Goal: Task Accomplishment & Management: Manage account settings

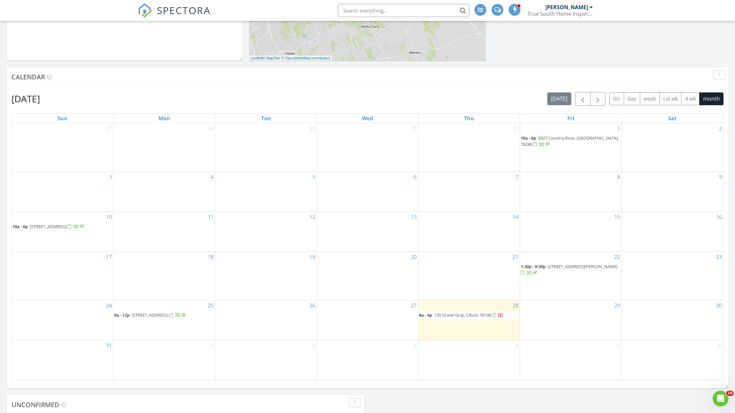
scroll to position [236, 0]
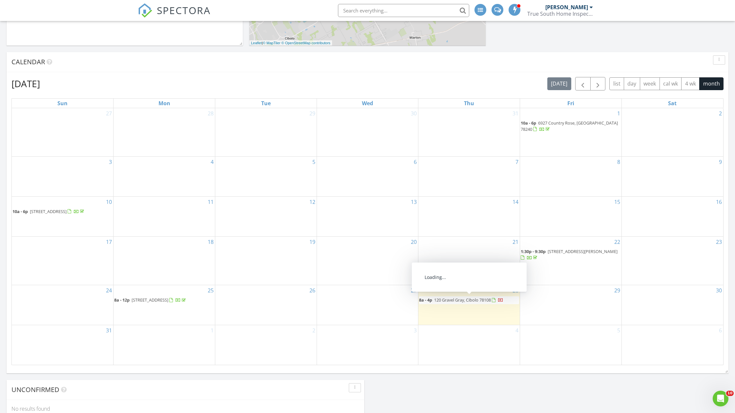
click at [469, 300] on span "120 Gravel Gray, Cibolo 78108" at bounding box center [462, 300] width 57 height 6
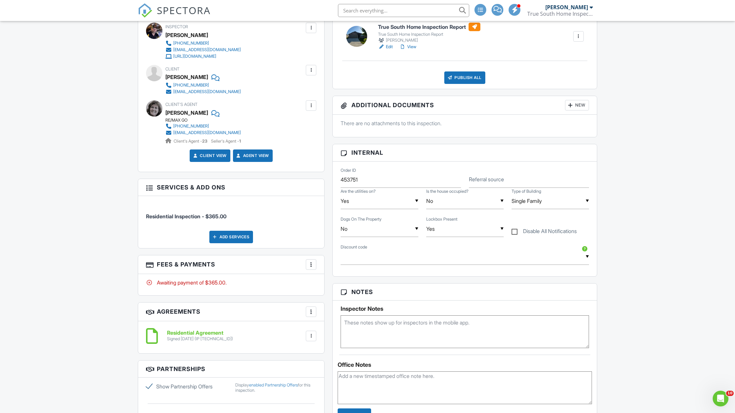
click at [312, 263] on div at bounding box center [311, 264] width 7 height 7
click at [343, 332] on div "Paid In Full" at bounding box center [343, 334] width 63 height 8
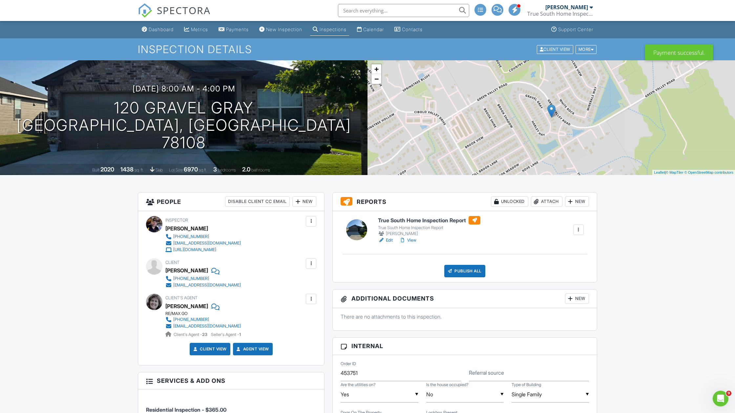
click at [386, 239] on link "Edit" at bounding box center [385, 240] width 15 height 7
click at [392, 239] on link "Edit" at bounding box center [385, 240] width 15 height 7
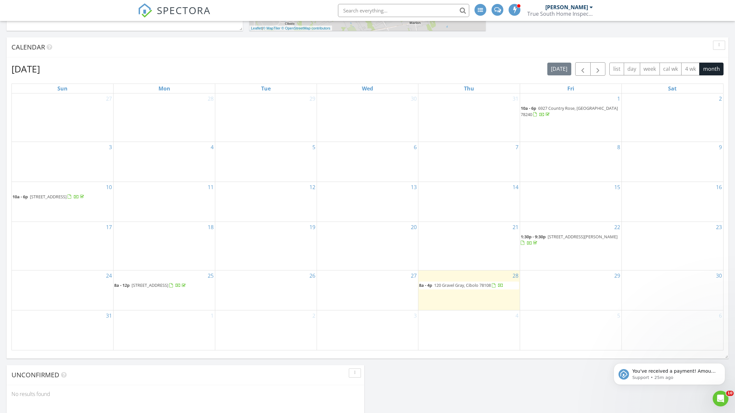
click at [354, 282] on span "120 Gravel Gray, Cibolo 78108" at bounding box center [462, 285] width 57 height 6
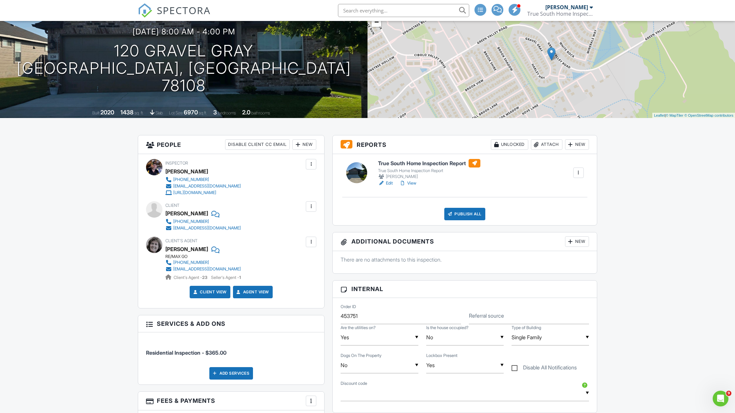
click at [390, 183] on link "Edit" at bounding box center [385, 183] width 15 height 7
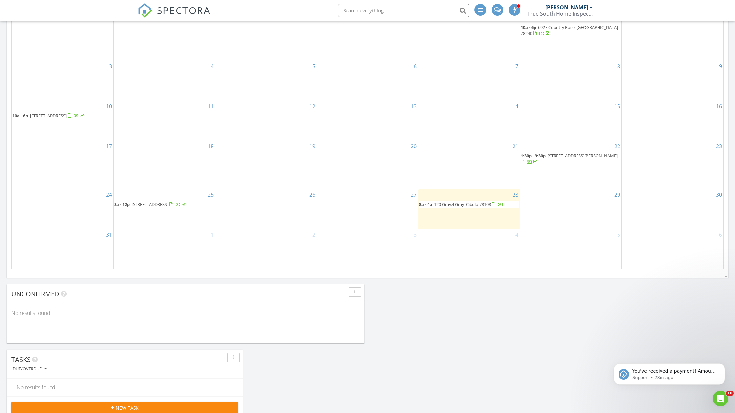
scroll to position [344, 0]
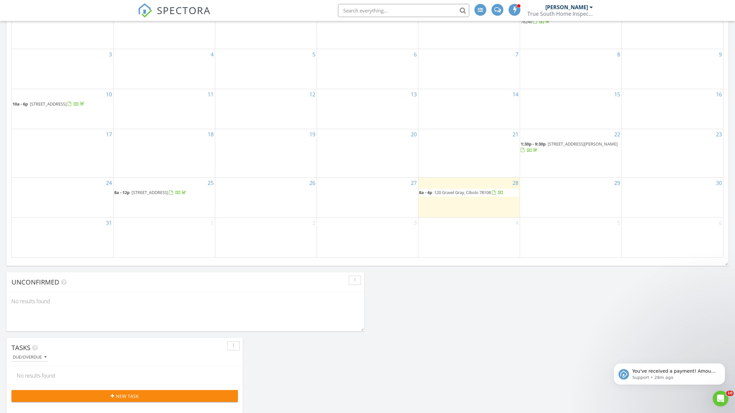
click at [354, 190] on span "120 Gravel Gray, Cibolo 78108" at bounding box center [462, 193] width 57 height 6
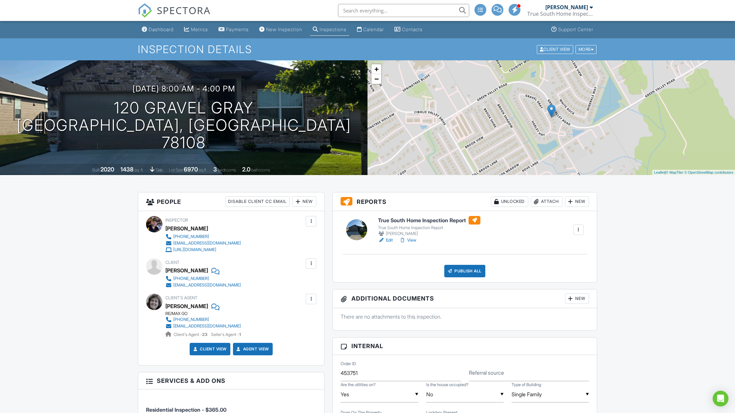
click at [390, 240] on link "Edit" at bounding box center [385, 240] width 15 height 7
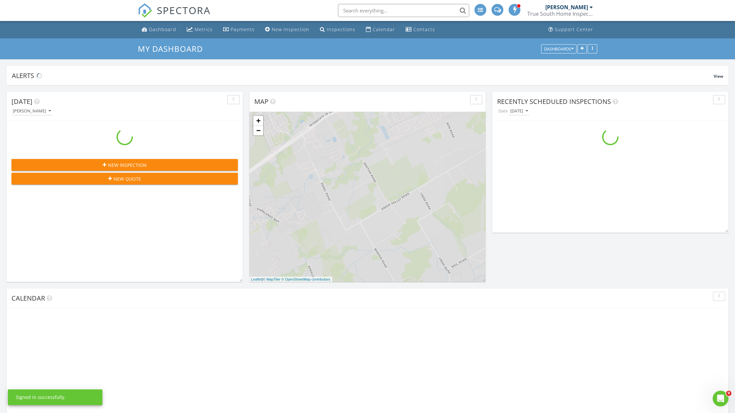
scroll to position [745, 735]
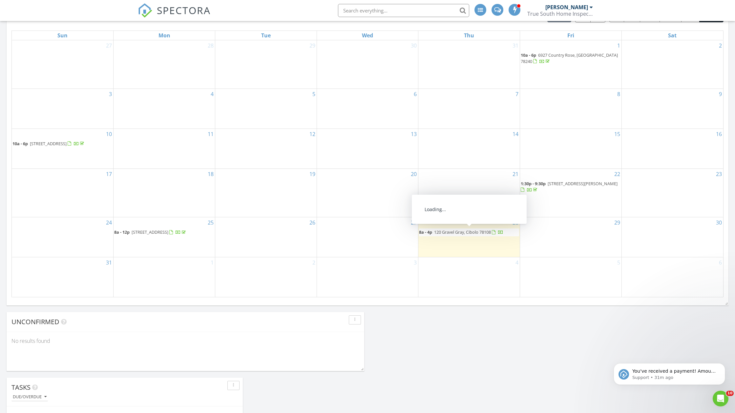
click at [354, 232] on span "120 Gravel Gray, Cibolo 78108" at bounding box center [462, 232] width 57 height 6
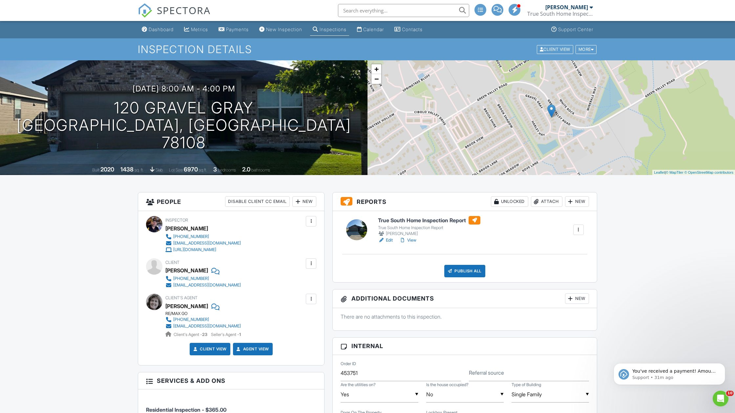
click at [390, 240] on link "Edit" at bounding box center [385, 240] width 15 height 7
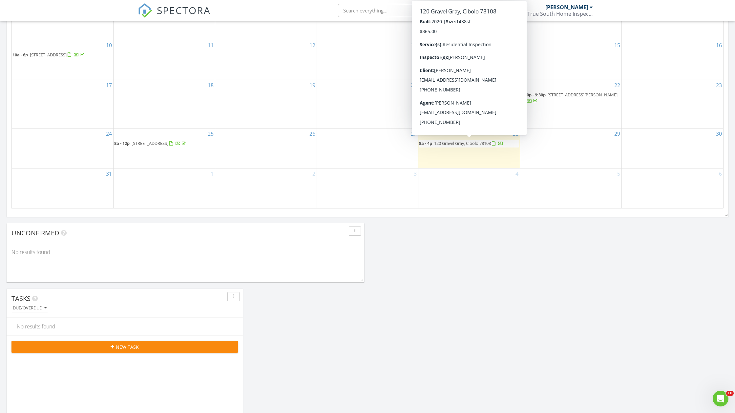
scroll to position [385, 0]
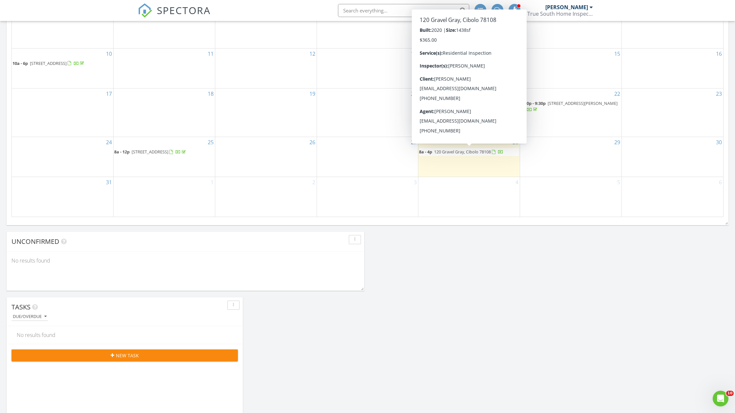
click at [475, 149] on span "120 Gravel Gray, Cibolo 78108" at bounding box center [462, 152] width 57 height 6
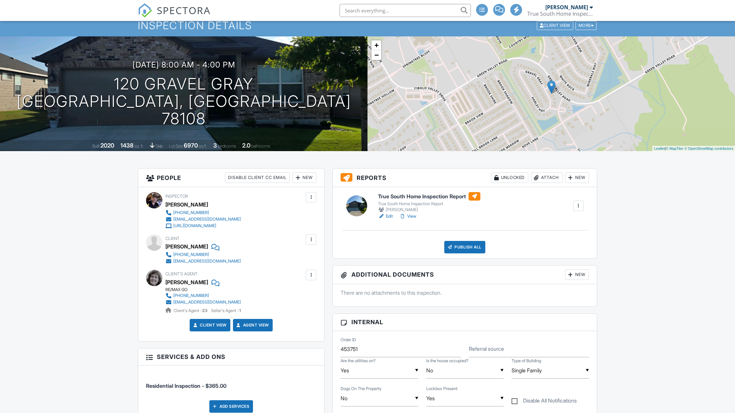
click at [390, 217] on link "Edit" at bounding box center [385, 216] width 15 height 7
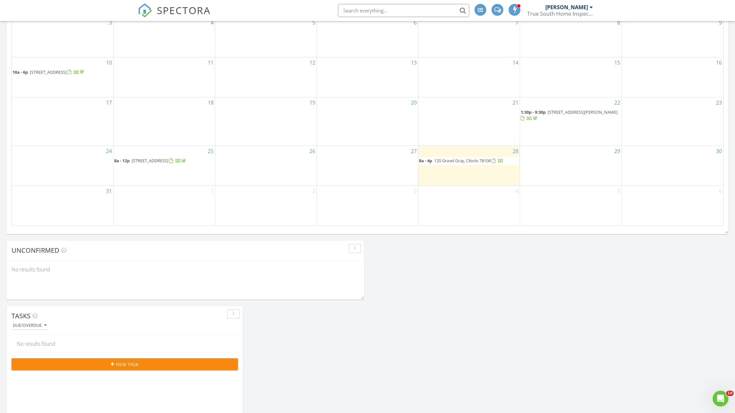
scroll to position [317, 0]
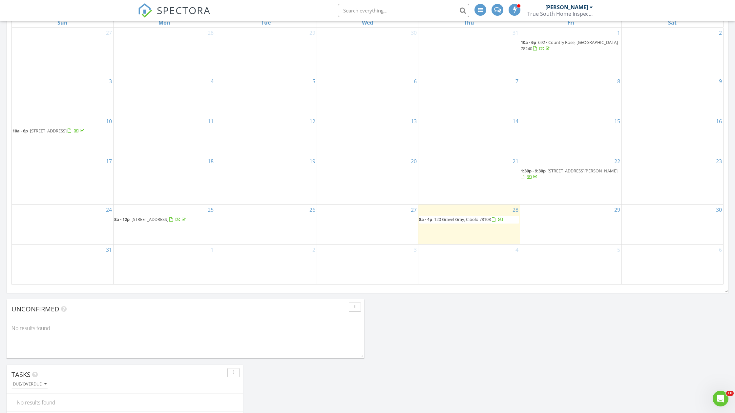
click at [462, 217] on span "120 Gravel Gray, Cibolo 78108" at bounding box center [462, 219] width 57 height 6
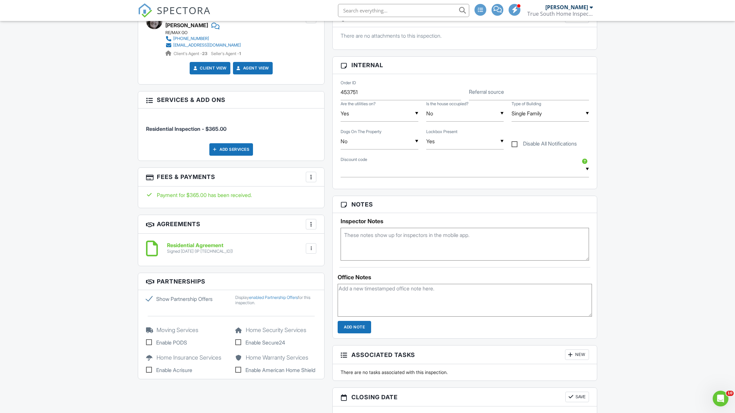
scroll to position [279, 0]
click at [378, 293] on textarea at bounding box center [464, 301] width 254 height 33
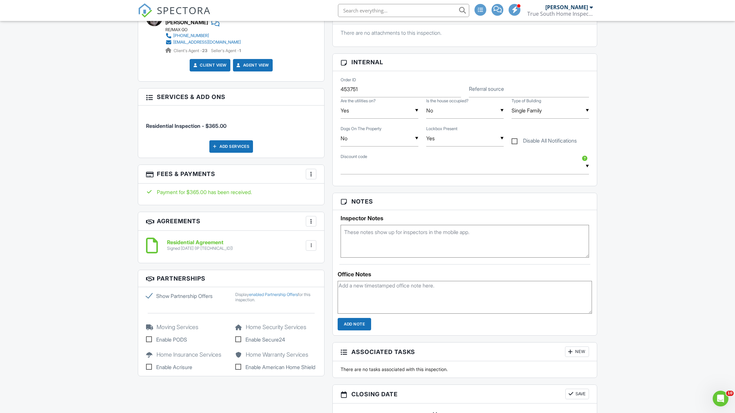
scroll to position [284, 0]
type textarea "Owners pulled up to the property as inspector was completing the inspection. Ca…"
click at [358, 321] on input "Add Note" at bounding box center [353, 324] width 33 height 12
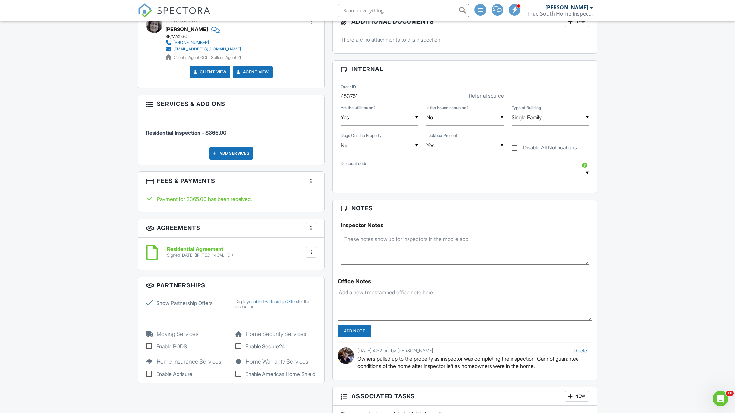
scroll to position [272, 0]
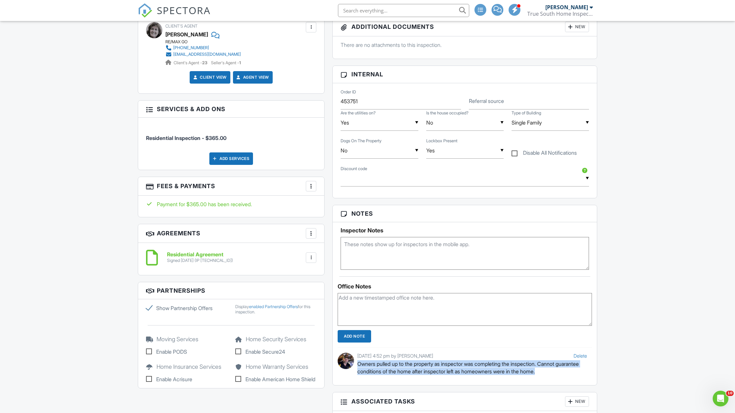
drag, startPoint x: 570, startPoint y: 372, endPoint x: 358, endPoint y: 366, distance: 211.6
click at [358, 366] on p "Owners pulled up to the property as inspector was completing the inspection. Ca…" at bounding box center [472, 367] width 230 height 15
click at [389, 300] on textarea at bounding box center [464, 309] width 254 height 33
paste textarea "The homeowners arrived at the property as the inspection was being completed. T…"
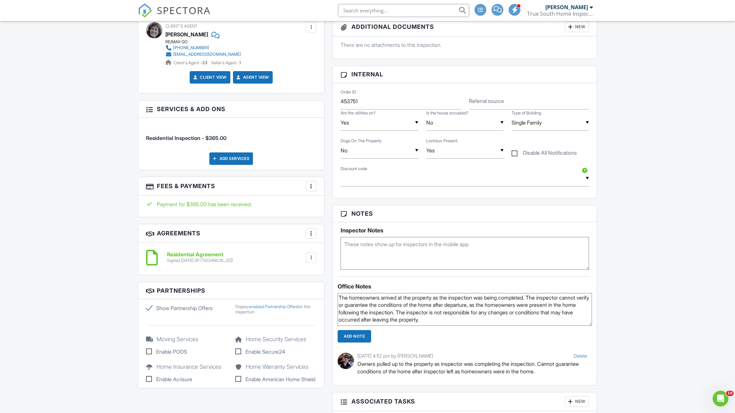
type textarea "The homeowners arrived at the property as the inspection was being completed. T…"
click at [360, 334] on input "Add Note" at bounding box center [353, 336] width 33 height 12
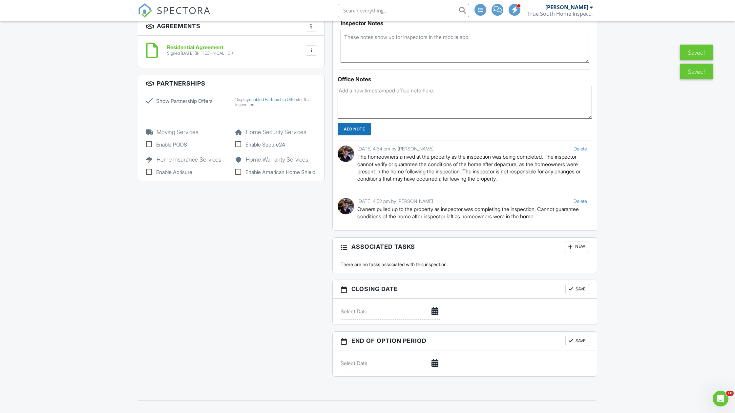
scroll to position [492, 0]
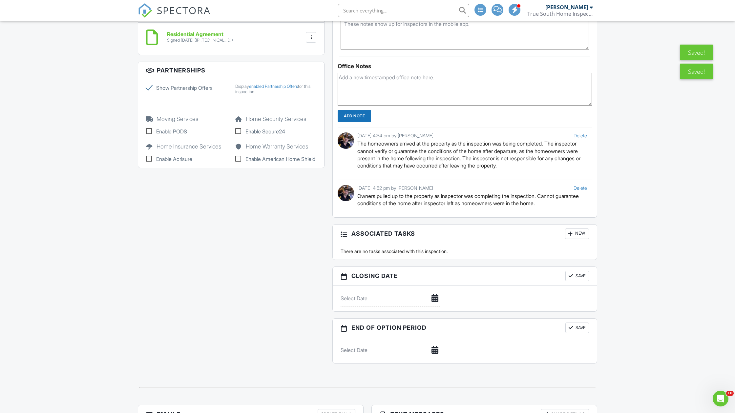
click at [577, 186] on link "Delete" at bounding box center [579, 188] width 13 height 6
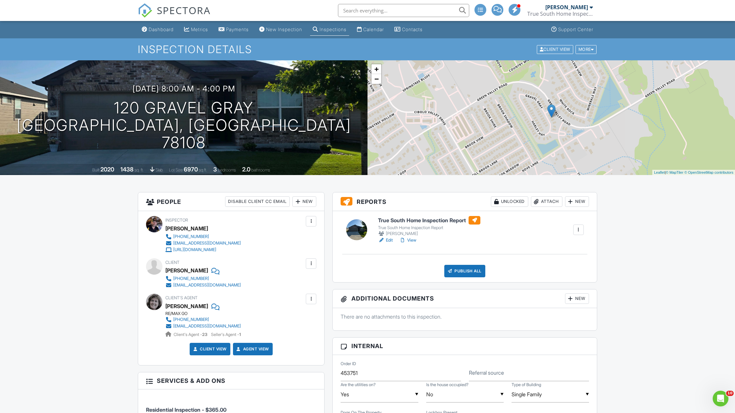
scroll to position [0, 0]
click at [389, 240] on link "Edit" at bounding box center [385, 240] width 15 height 7
